Goal: Download file/media

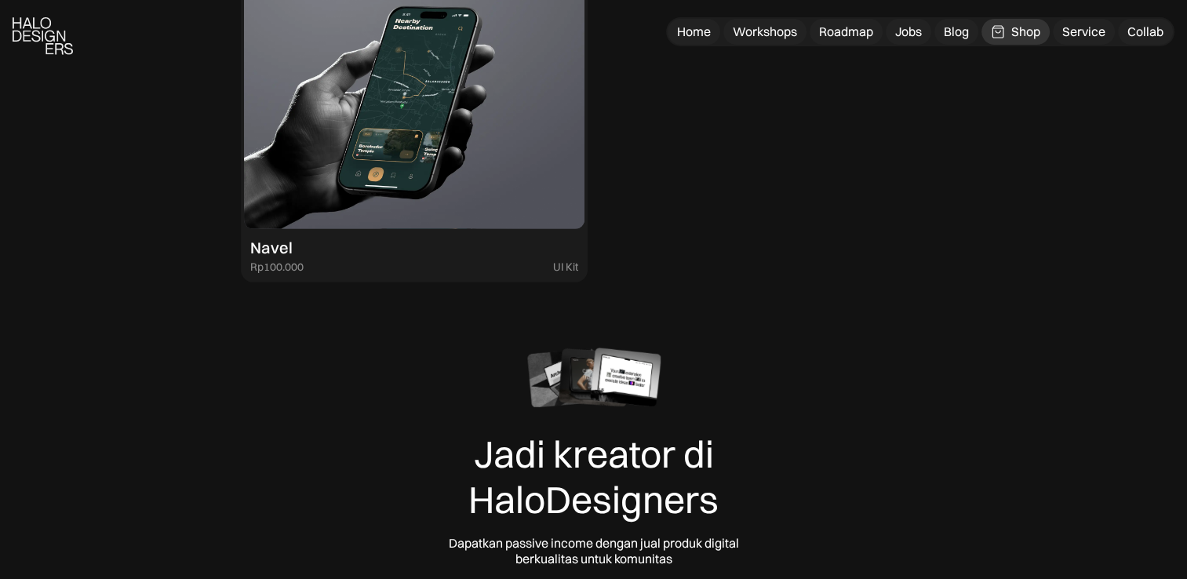
scroll to position [5045, 0]
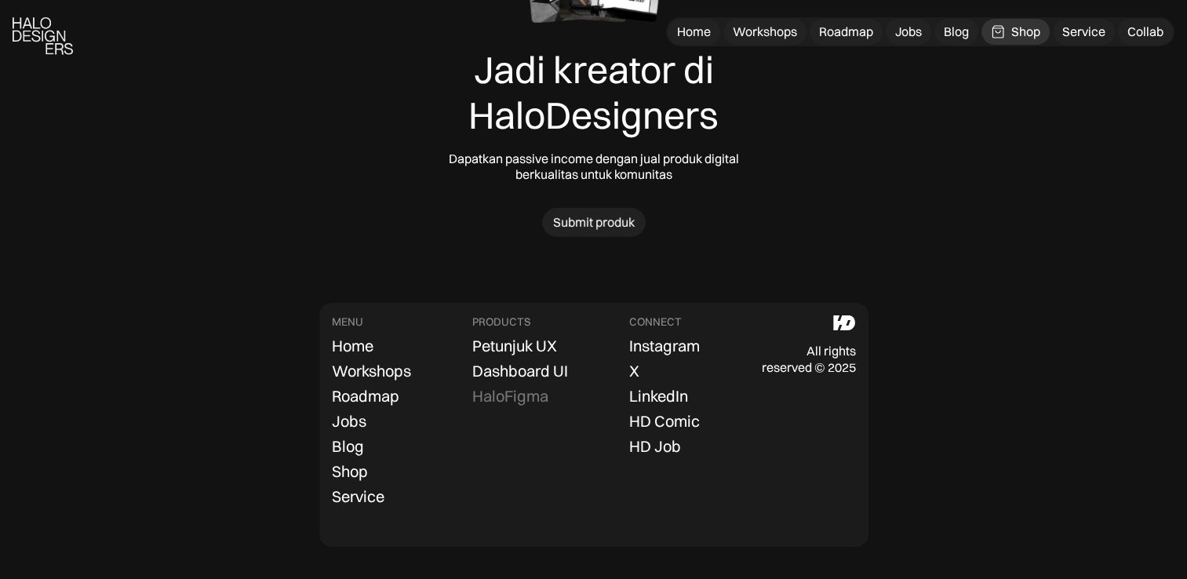
click at [540, 395] on div "HaloFigma" at bounding box center [510, 396] width 76 height 19
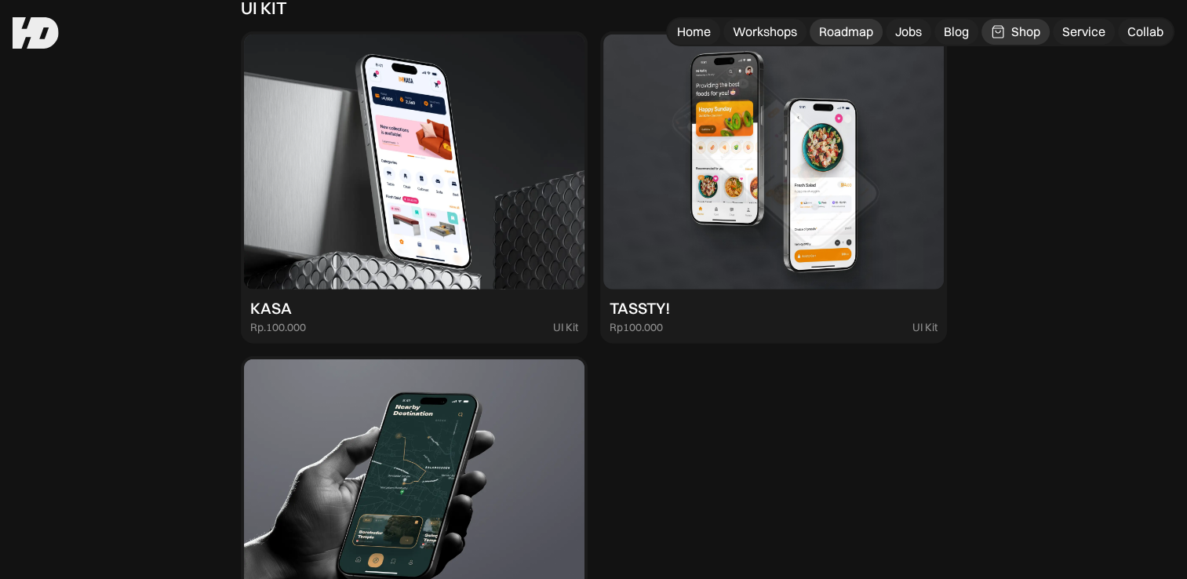
scroll to position [4272, 0]
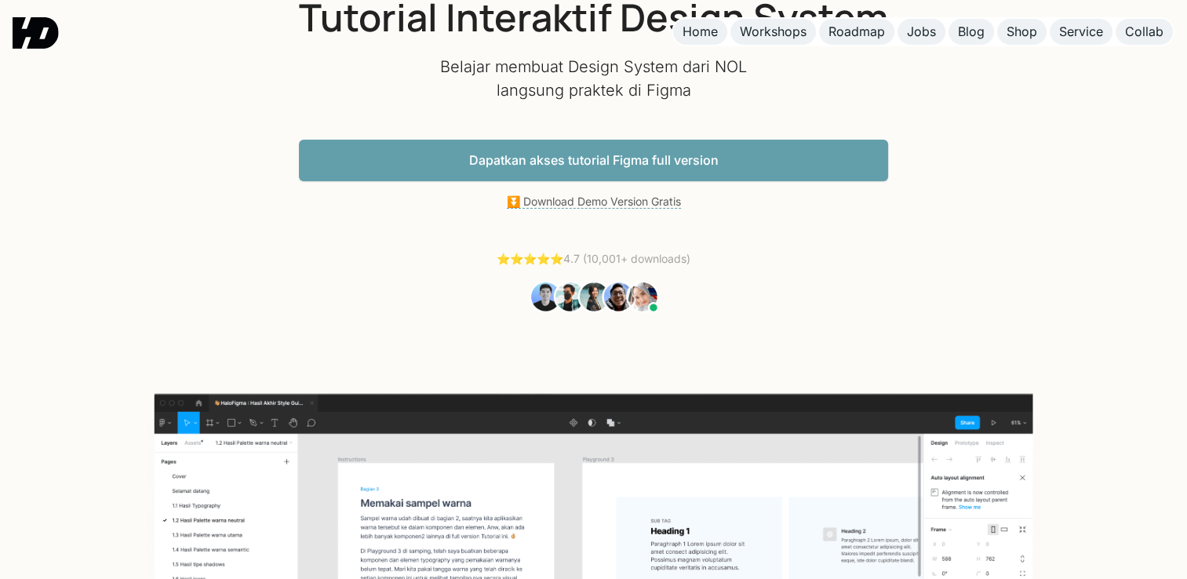
scroll to position [133, 0]
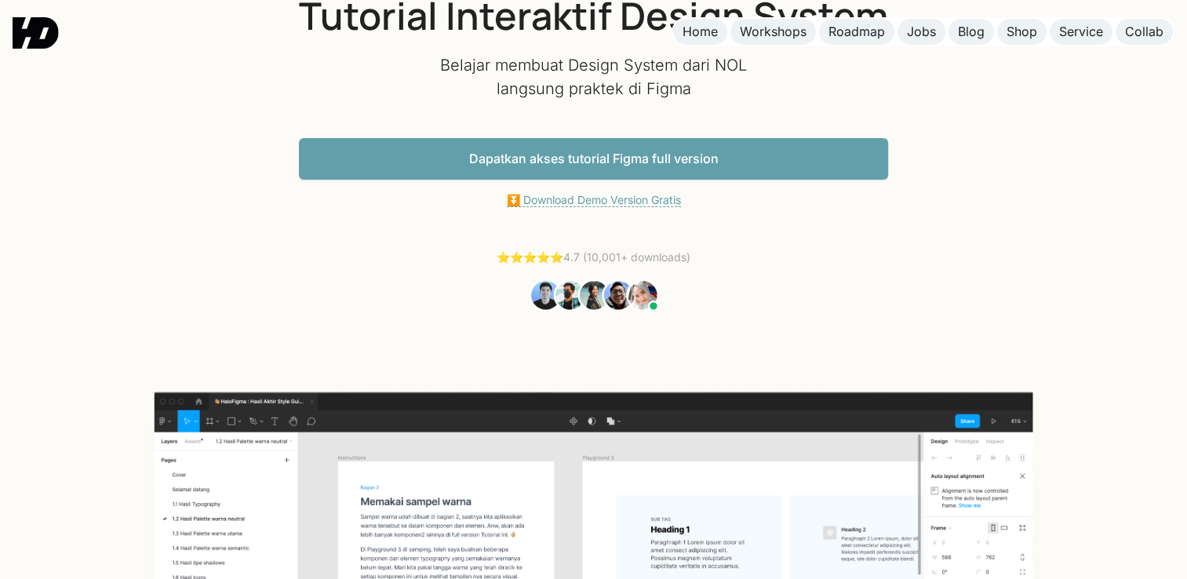
click at [611, 199] on link "⏬ Download Demo Version Gratis" at bounding box center [594, 200] width 174 height 14
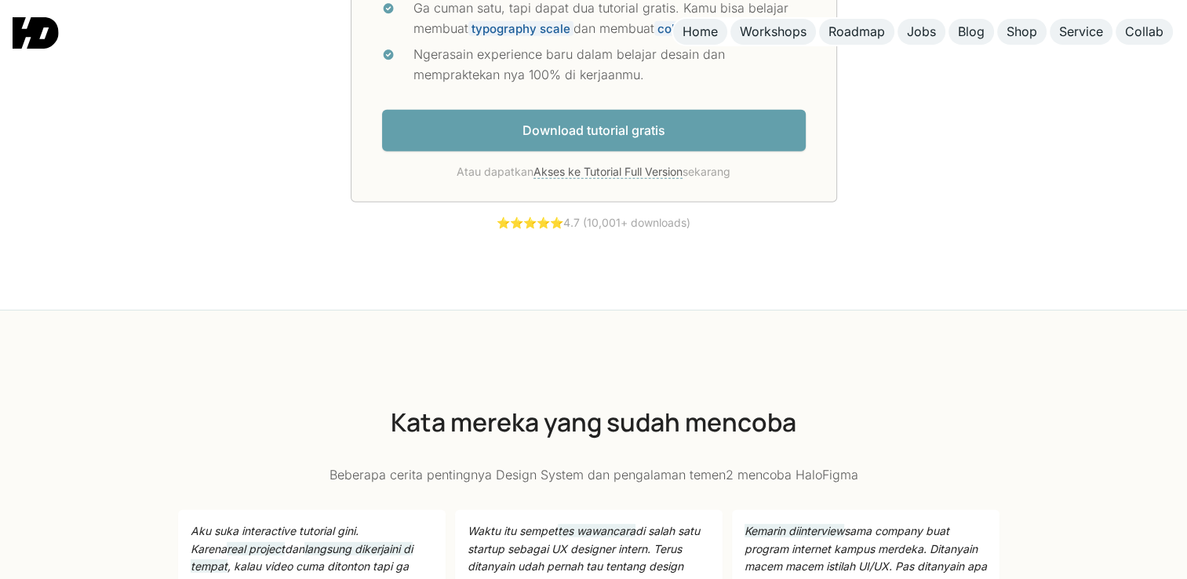
scroll to position [4370, 0]
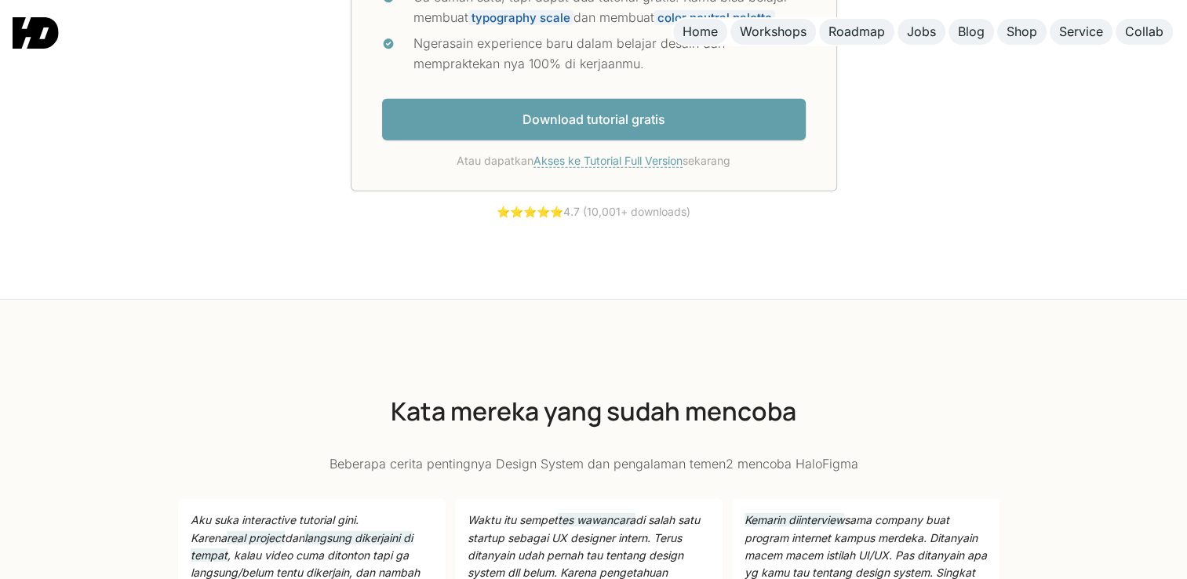
click at [653, 166] on link "Akses ke Tutorial Full Version" at bounding box center [607, 161] width 149 height 14
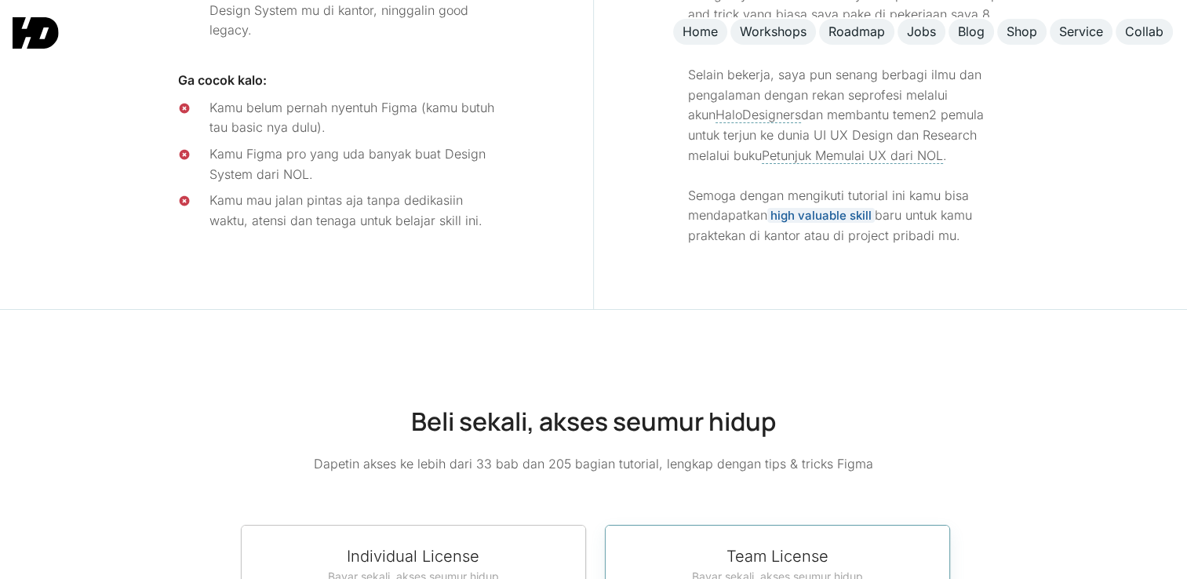
scroll to position [6042, 0]
